Goal: Navigation & Orientation: Find specific page/section

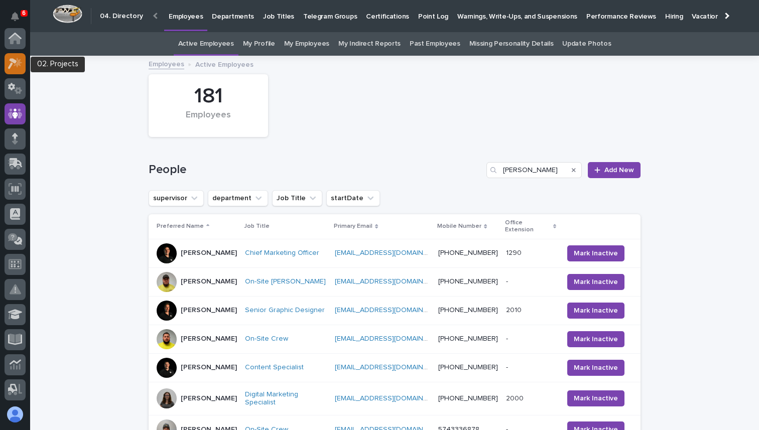
click at [16, 62] on icon at bounding box center [15, 64] width 15 height 12
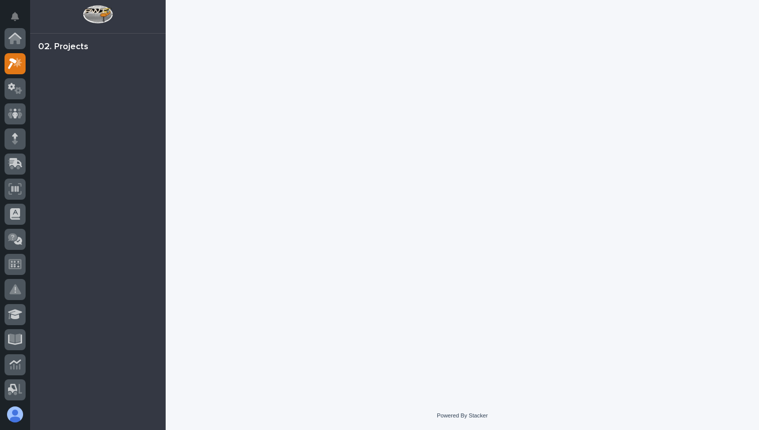
scroll to position [25, 0]
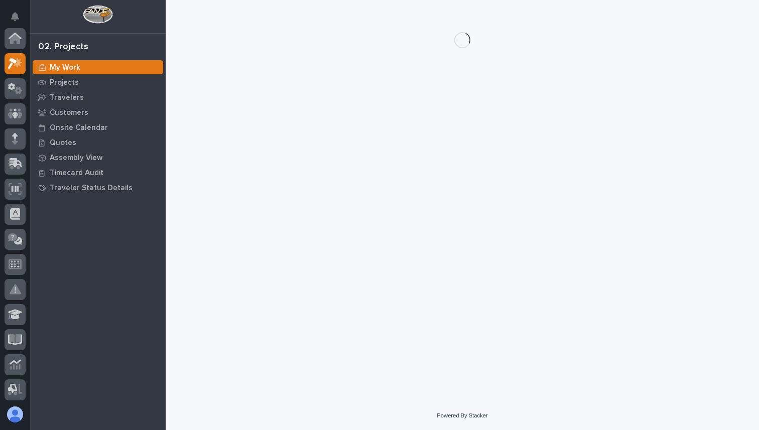
scroll to position [25, 0]
click at [70, 83] on p "Projects" at bounding box center [64, 82] width 29 height 9
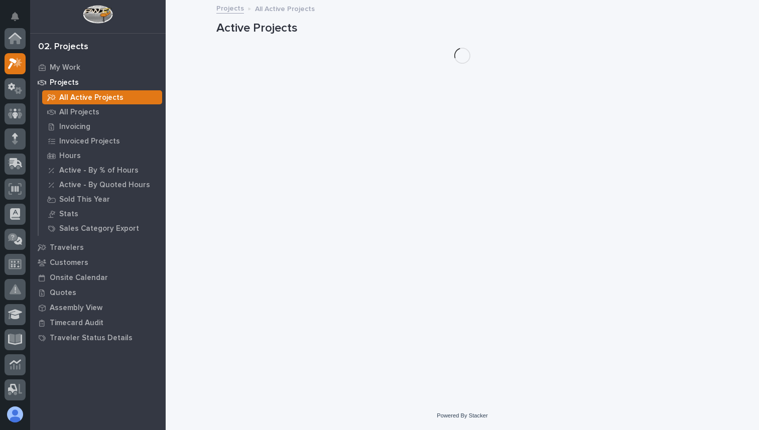
scroll to position [25, 0]
click at [86, 112] on p "All Projects" at bounding box center [79, 112] width 40 height 9
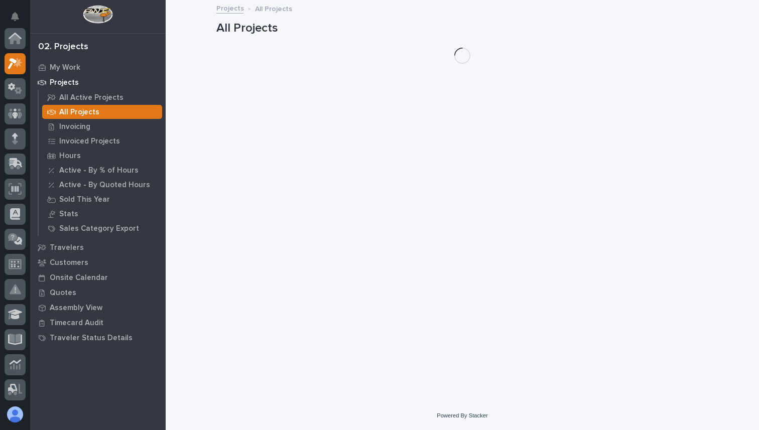
scroll to position [25, 0]
